Goal: Find specific page/section: Find specific page/section

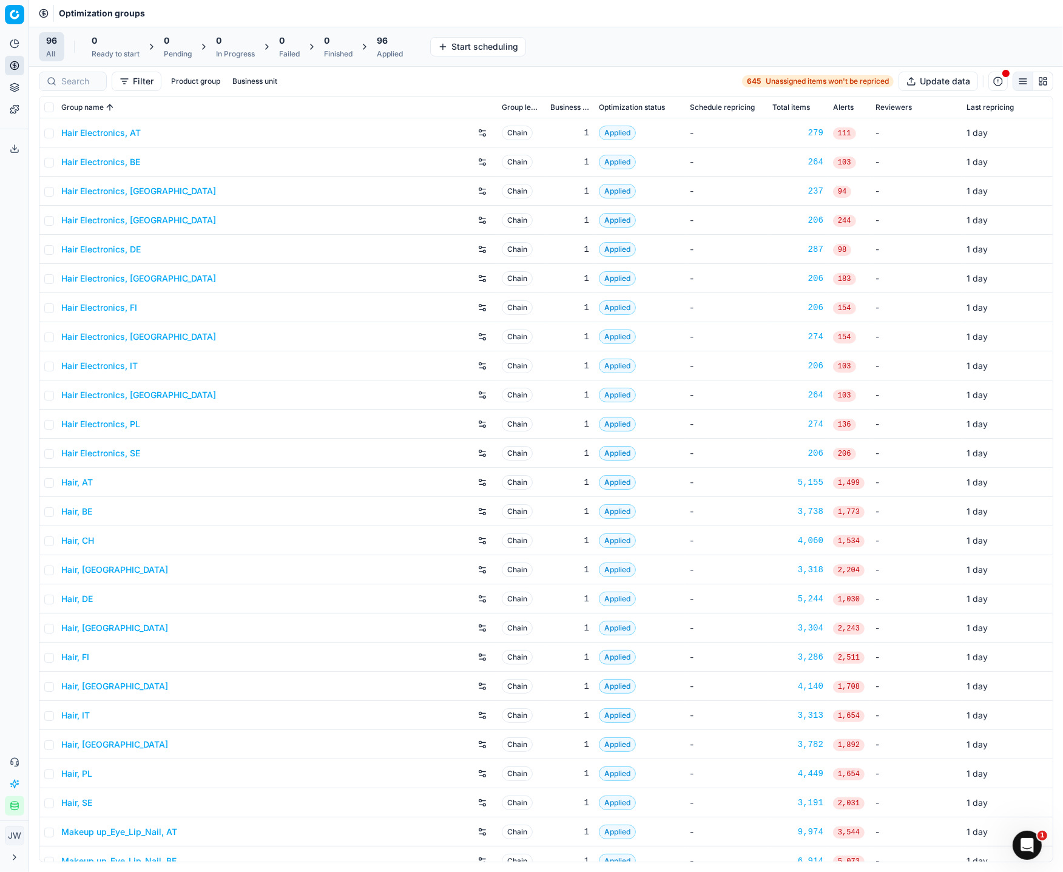
click at [10, 805] on icon "button" at bounding box center [15, 806] width 10 height 10
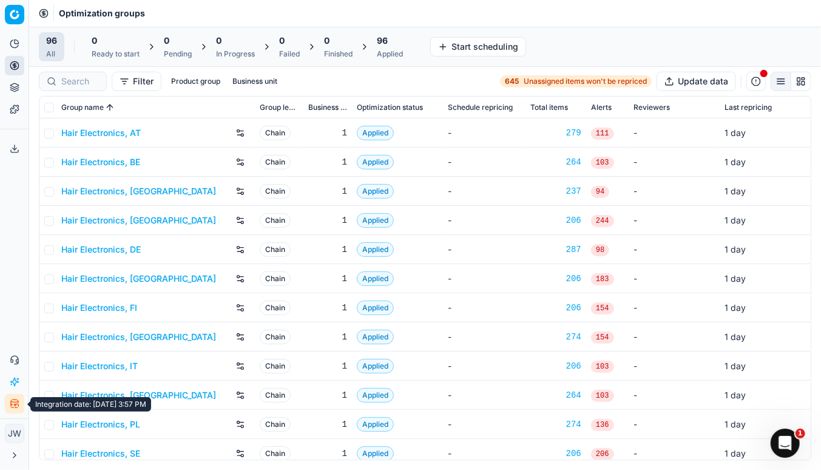
click at [13, 406] on icon "button" at bounding box center [15, 404] width 10 height 10
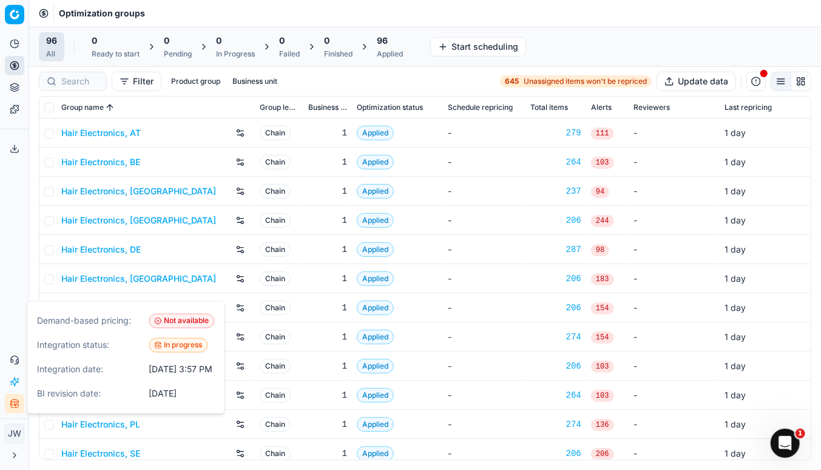
click at [13, 406] on icon "button" at bounding box center [15, 404] width 10 height 10
